Goal: Task Accomplishment & Management: Complete application form

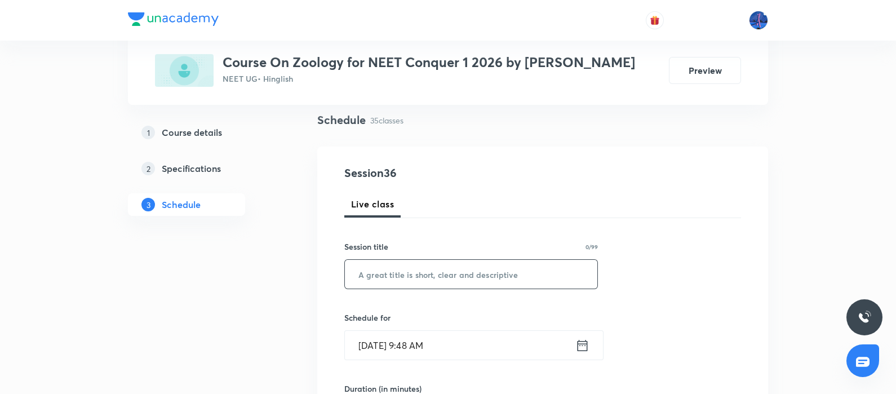
click at [465, 272] on input "text" at bounding box center [471, 274] width 252 height 29
paste input "Body Fluids & Circulation"
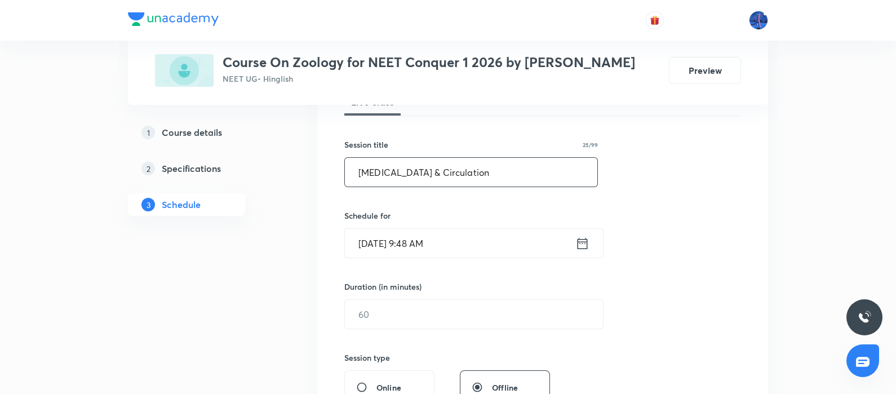
scroll to position [181, 0]
type input "Body Fluids & Circulation"
click at [498, 249] on input "Aug 30, 2025, 9:48 AM" at bounding box center [460, 242] width 230 height 29
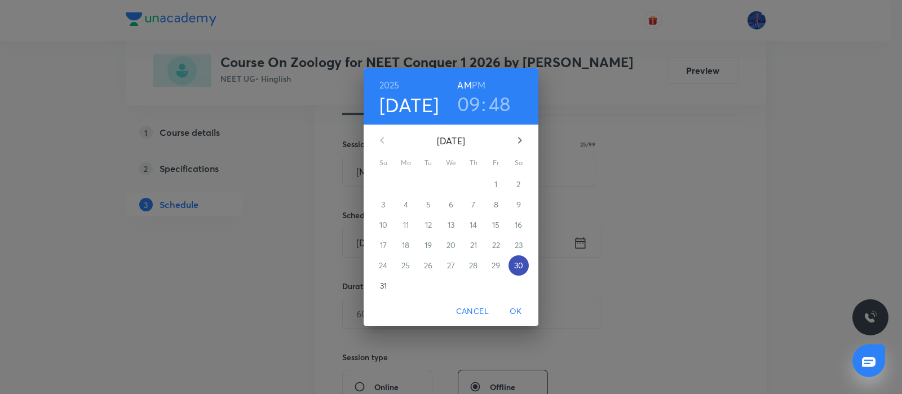
click at [523, 269] on span "30" at bounding box center [518, 265] width 20 height 11
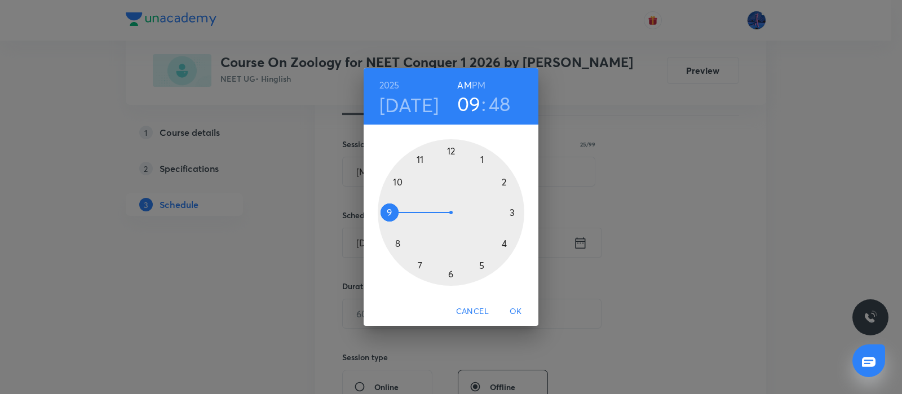
click at [398, 181] on div at bounding box center [451, 212] width 147 height 147
click at [451, 272] on div at bounding box center [451, 212] width 147 height 147
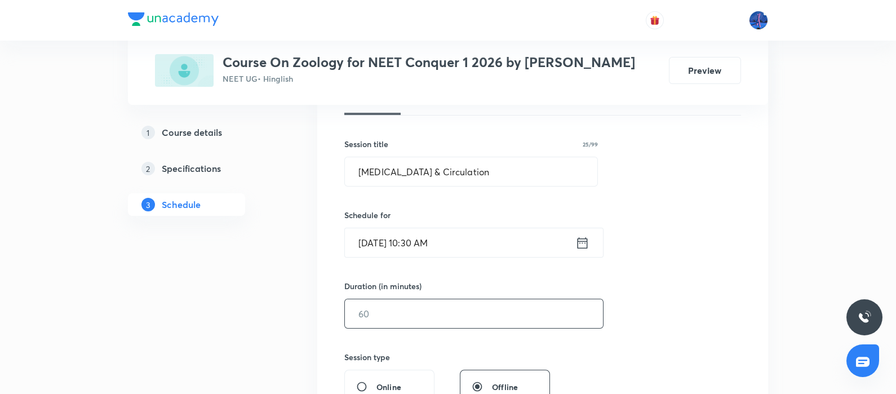
click at [424, 311] on input "text" at bounding box center [474, 313] width 258 height 29
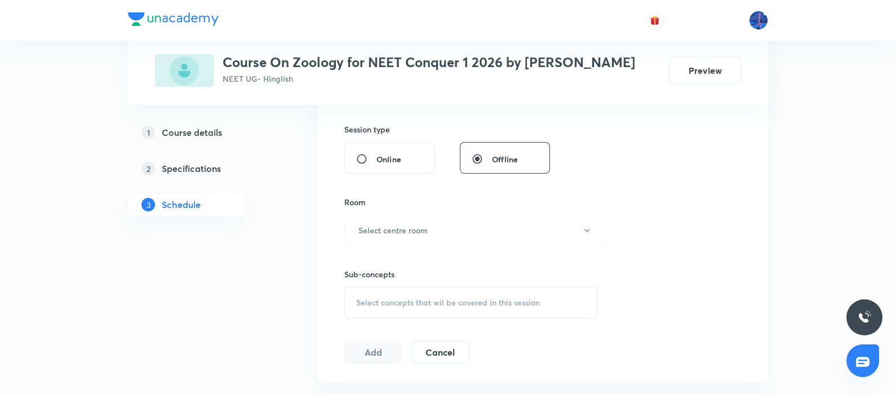
scroll to position [410, 0]
type input "105"
click at [487, 225] on button "Select centre room" at bounding box center [474, 229] width 261 height 31
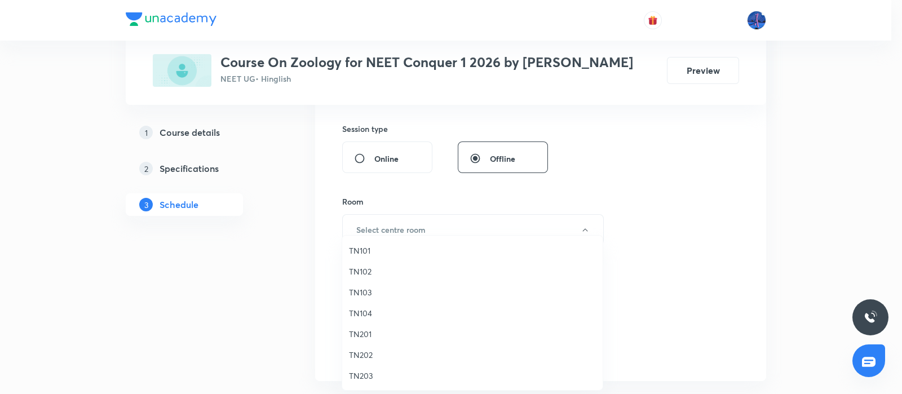
click at [365, 296] on span "TN103" at bounding box center [472, 292] width 247 height 12
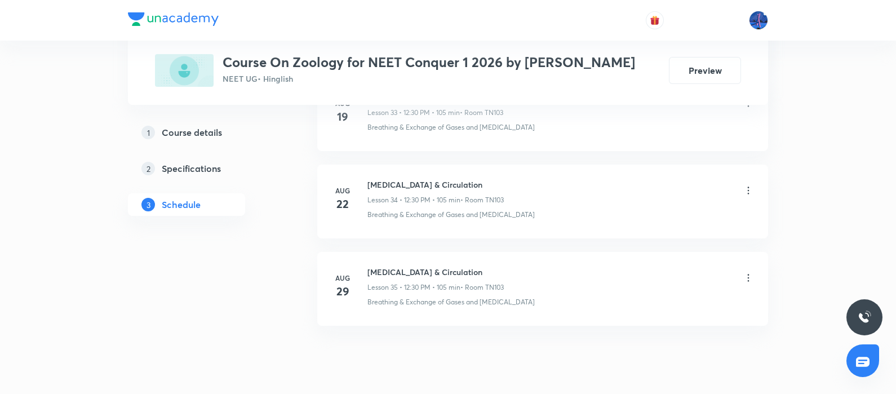
scroll to position [3570, 0]
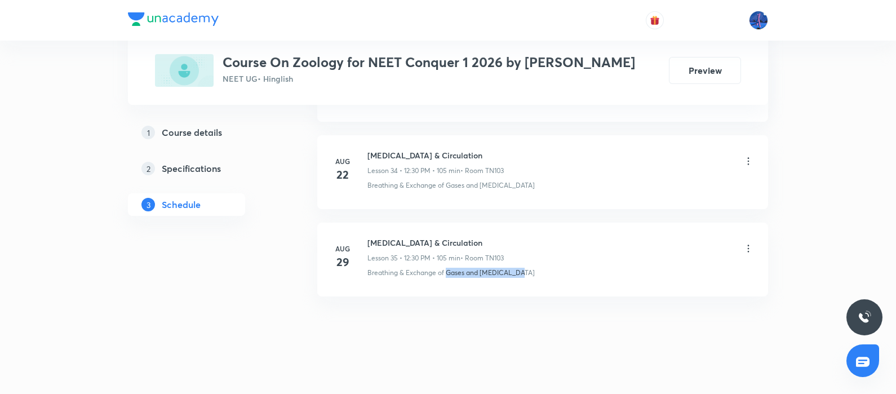
drag, startPoint x: 522, startPoint y: 268, endPoint x: 447, endPoint y: 275, distance: 75.3
click at [447, 275] on li "Aug 29 Body Fluids & Circulation Lesson 35 • 12:30 PM • 105 min • Room TN103 Br…" at bounding box center [542, 260] width 451 height 74
copy p "Gases and Body Fluids"
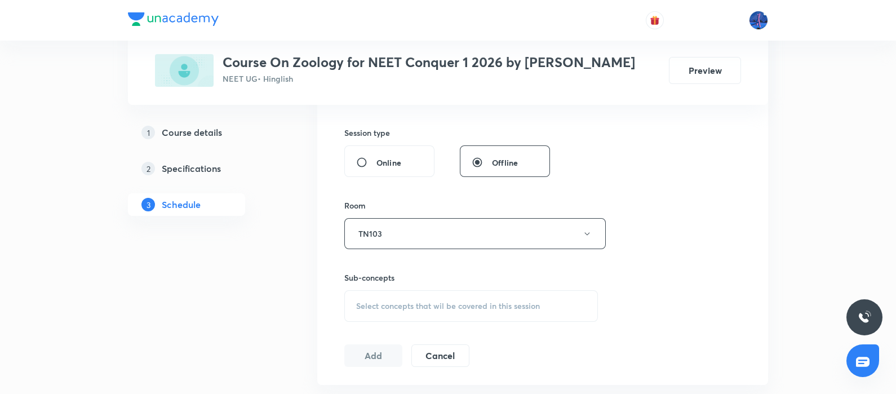
scroll to position [500, 0]
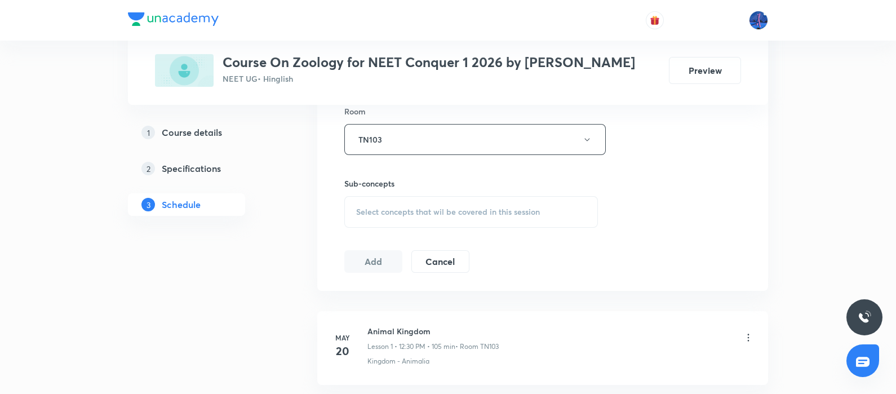
click at [511, 210] on span "Select concepts that wil be covered in this session" at bounding box center [448, 211] width 184 height 9
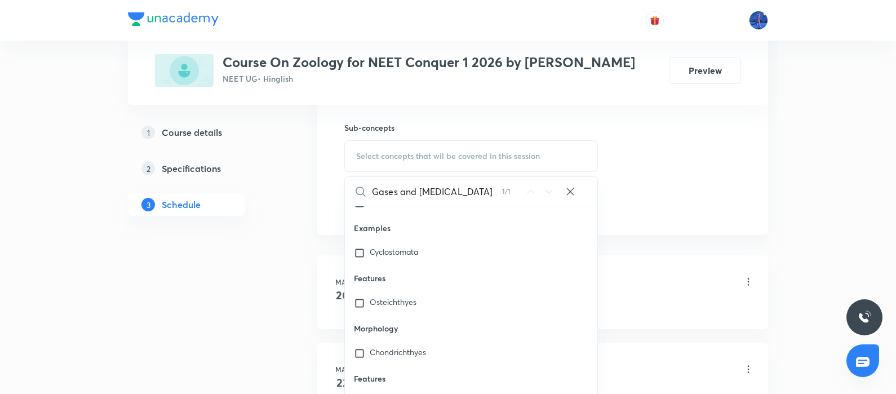
scroll to position [20688, 0]
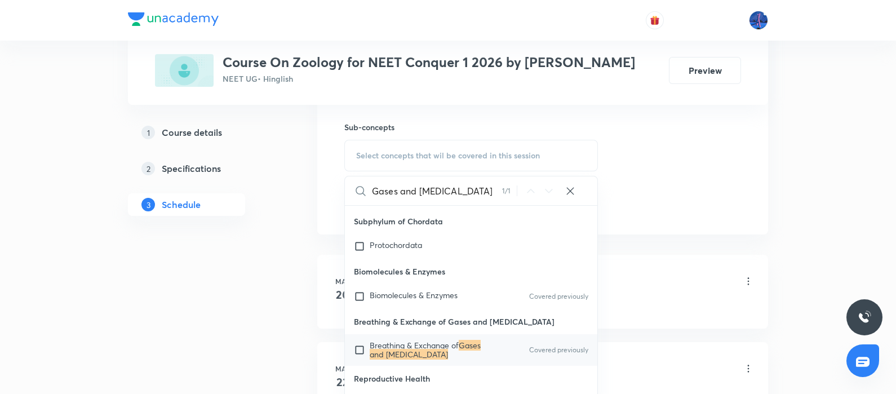
type input "Gases and Body Fluids"
click at [425, 348] on span "Breathing & Exchange of" at bounding box center [414, 345] width 89 height 11
checkbox input "true"
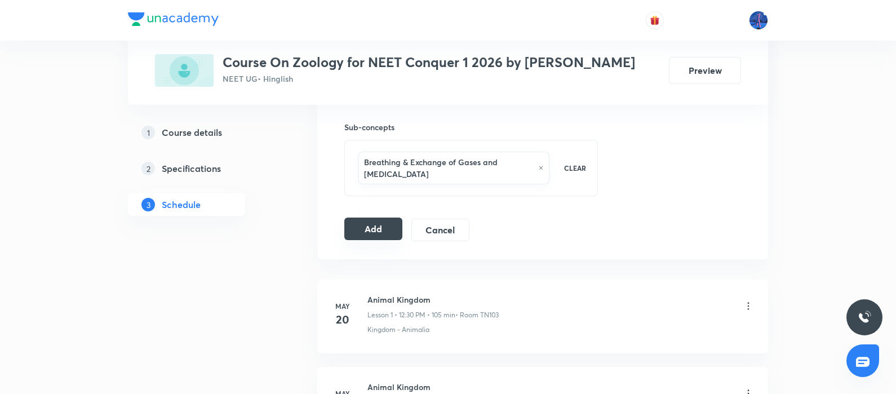
click at [374, 230] on button "Add" at bounding box center [373, 229] width 58 height 23
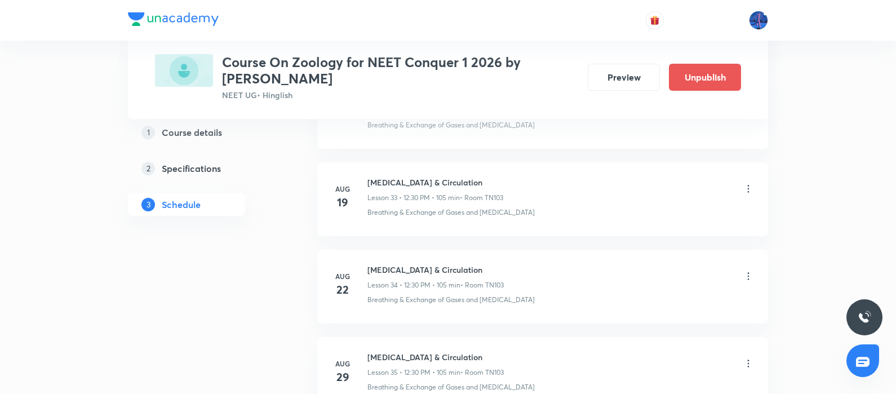
scroll to position [3153, 0]
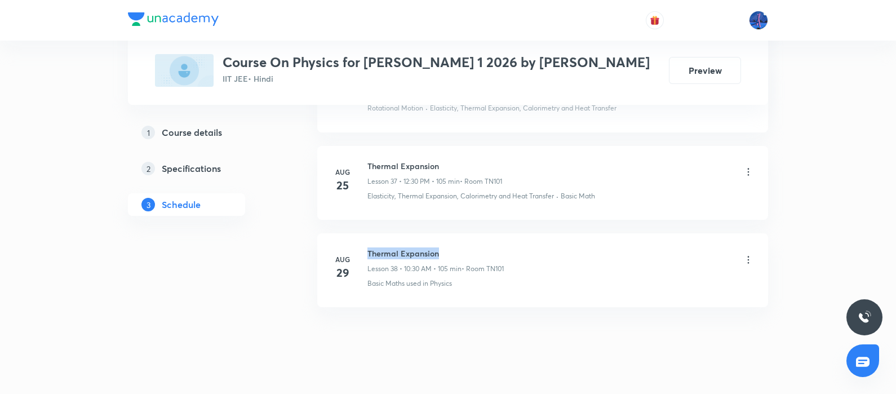
drag, startPoint x: 367, startPoint y: 233, endPoint x: 457, endPoint y: 232, distance: 89.6
click at [457, 247] on h6 "Thermal Expansion" at bounding box center [435, 253] width 136 height 12
copy h6 "Thermal Expansion"
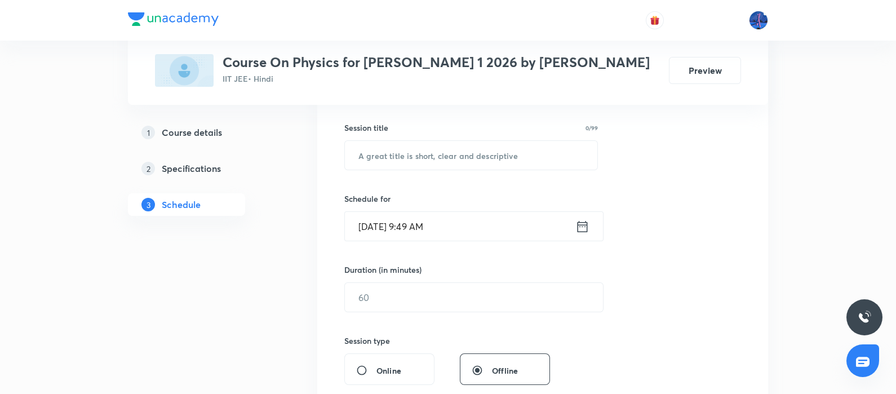
scroll to position [198, 0]
click at [477, 162] on input "text" at bounding box center [471, 154] width 252 height 29
paste input "Thermal Expansion"
type input "Thermal Expansion"
click at [504, 235] on input "[DATE] 9:49 AM" at bounding box center [460, 225] width 230 height 29
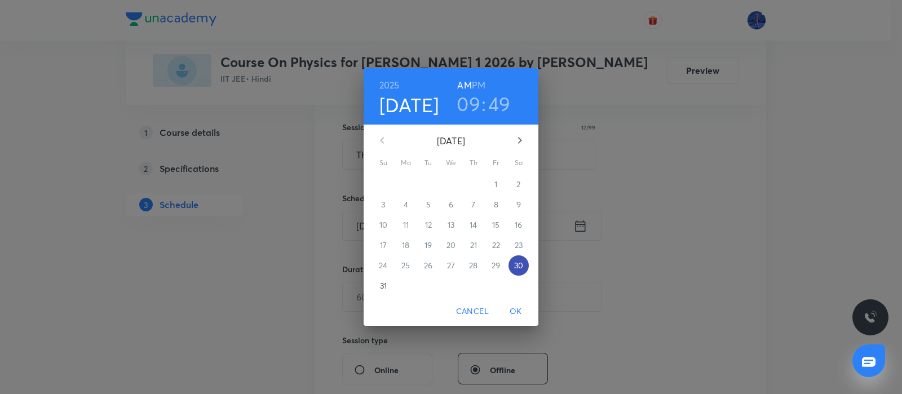
click at [515, 268] on p "30" at bounding box center [518, 265] width 9 height 11
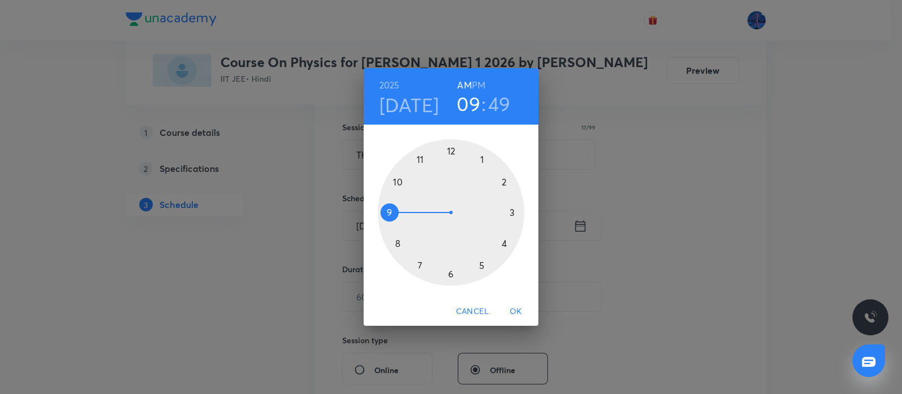
click at [398, 181] on div at bounding box center [451, 212] width 147 height 147
click at [451, 272] on div at bounding box center [451, 212] width 147 height 147
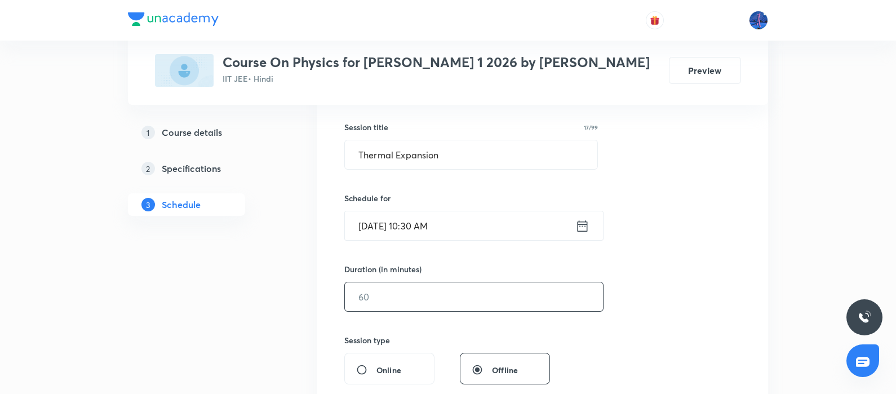
click at [441, 291] on input "text" at bounding box center [474, 296] width 258 height 29
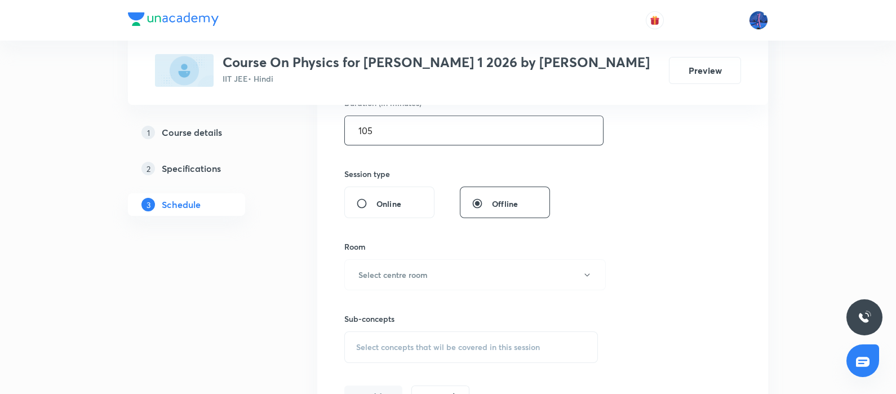
scroll to position [366, 0]
type input "105"
click at [452, 281] on button "Select centre room" at bounding box center [474, 273] width 261 height 31
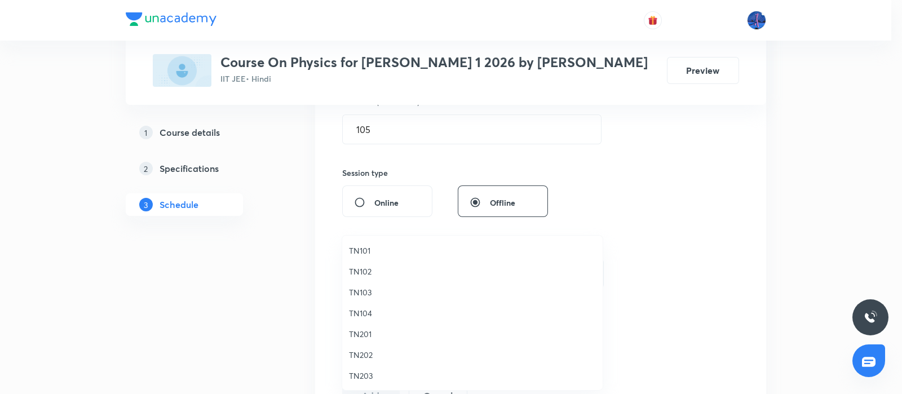
click at [374, 251] on span "TN101" at bounding box center [472, 251] width 247 height 12
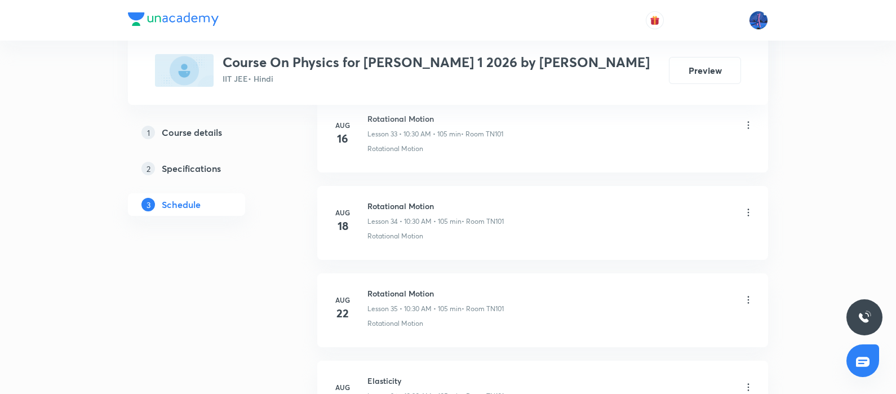
scroll to position [3867, 0]
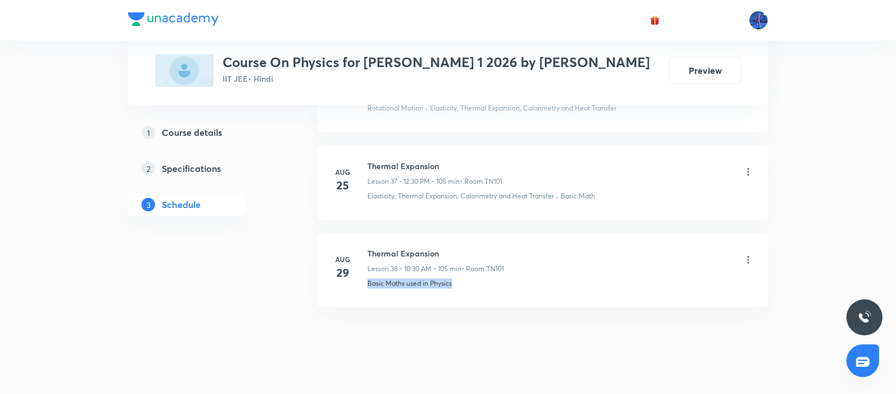
drag, startPoint x: 464, startPoint y: 269, endPoint x: 367, endPoint y: 272, distance: 97.0
click at [367, 272] on li "[DATE] Thermal Expansion Lesson 38 • 10:30 AM • 105 min • Room TN101 Basic Math…" at bounding box center [542, 270] width 451 height 74
copy p "Basic Maths used in Physics"
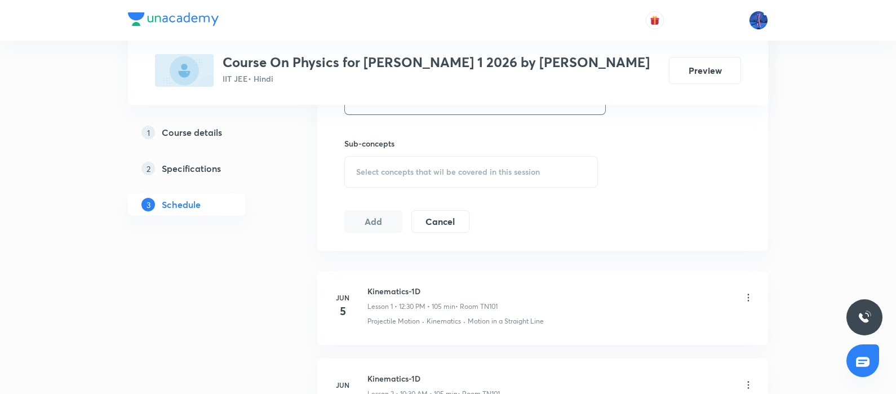
scroll to position [539, 0]
click at [449, 179] on div "Select concepts that wil be covered in this session" at bounding box center [471, 173] width 254 height 32
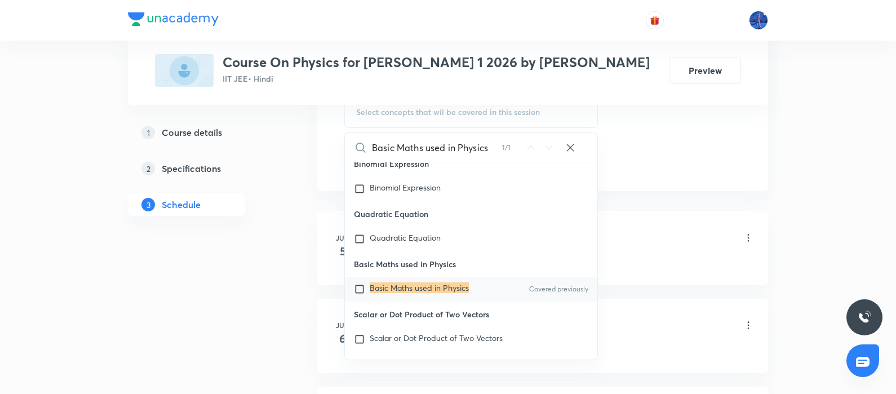
scroll to position [18557, 0]
type input "Basic Maths used in Physics"
click at [432, 292] on mark "Basic Maths used in Physics" at bounding box center [419, 286] width 99 height 11
checkbox input "true"
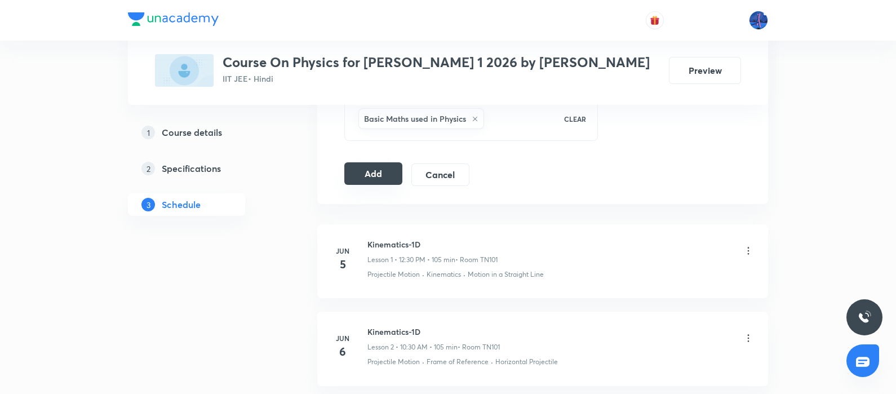
click at [382, 166] on button "Add" at bounding box center [373, 173] width 58 height 23
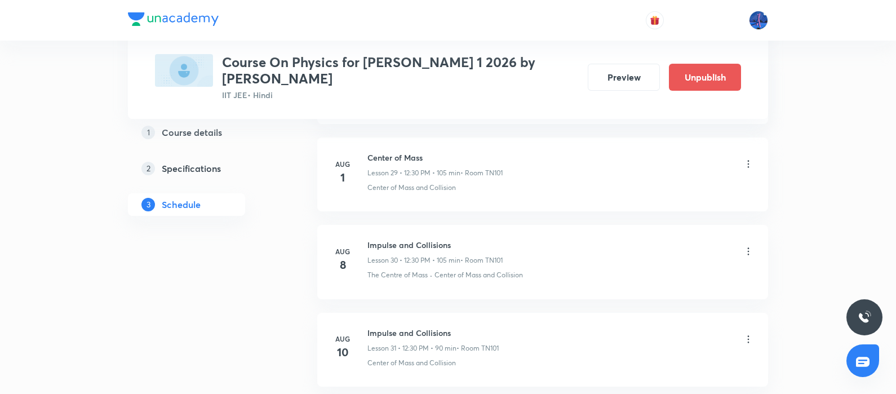
scroll to position [3451, 0]
